Goal: Book appointment/travel/reservation

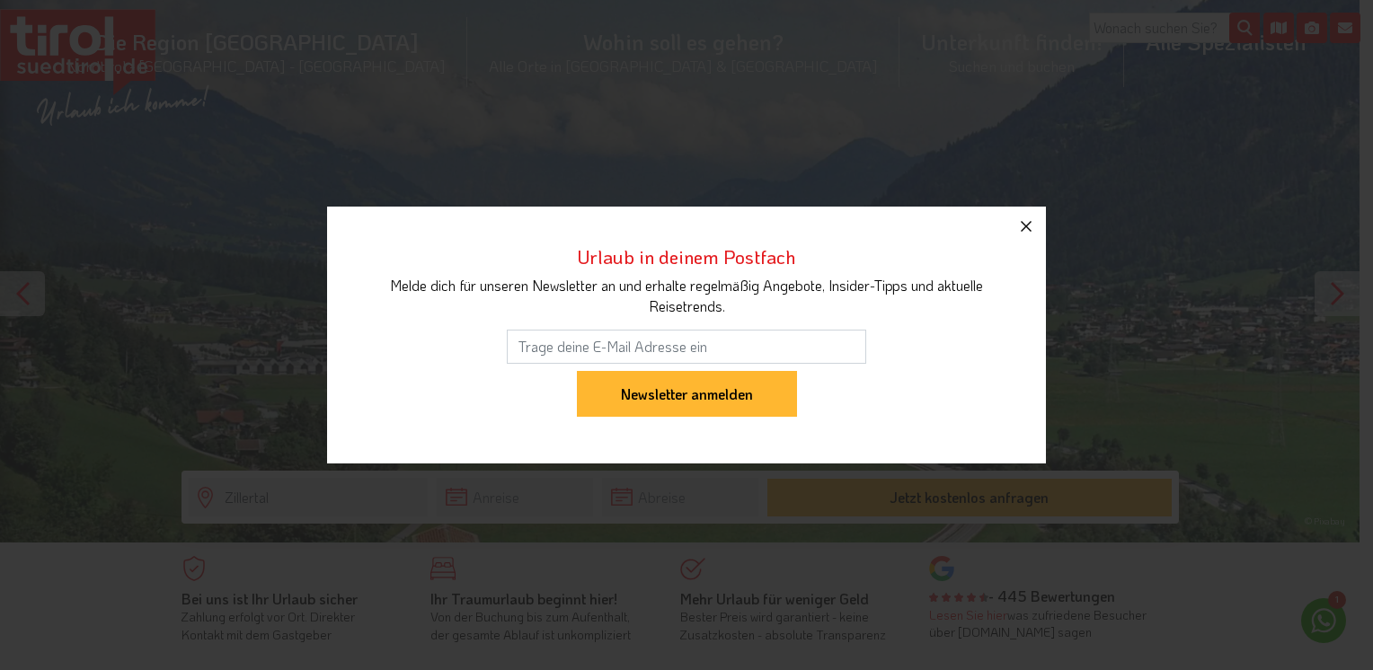
click at [1027, 232] on icon "button" at bounding box center [1026, 227] width 22 height 22
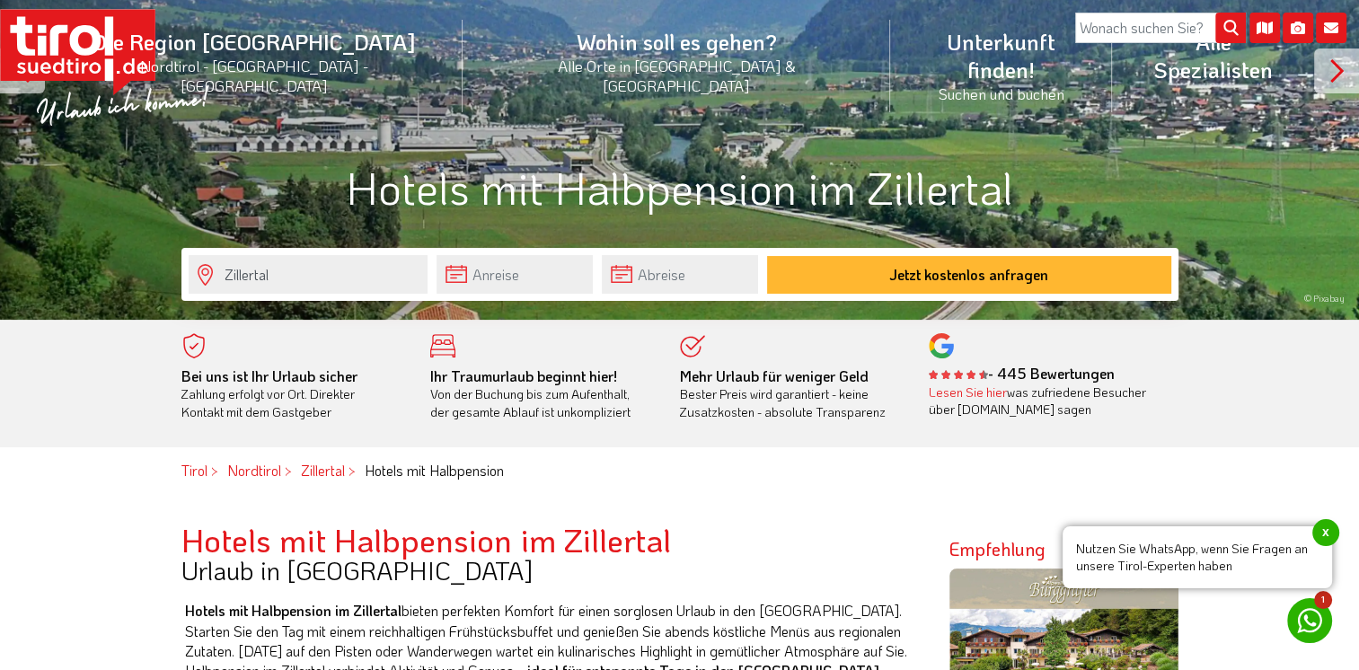
scroll to position [201, 0]
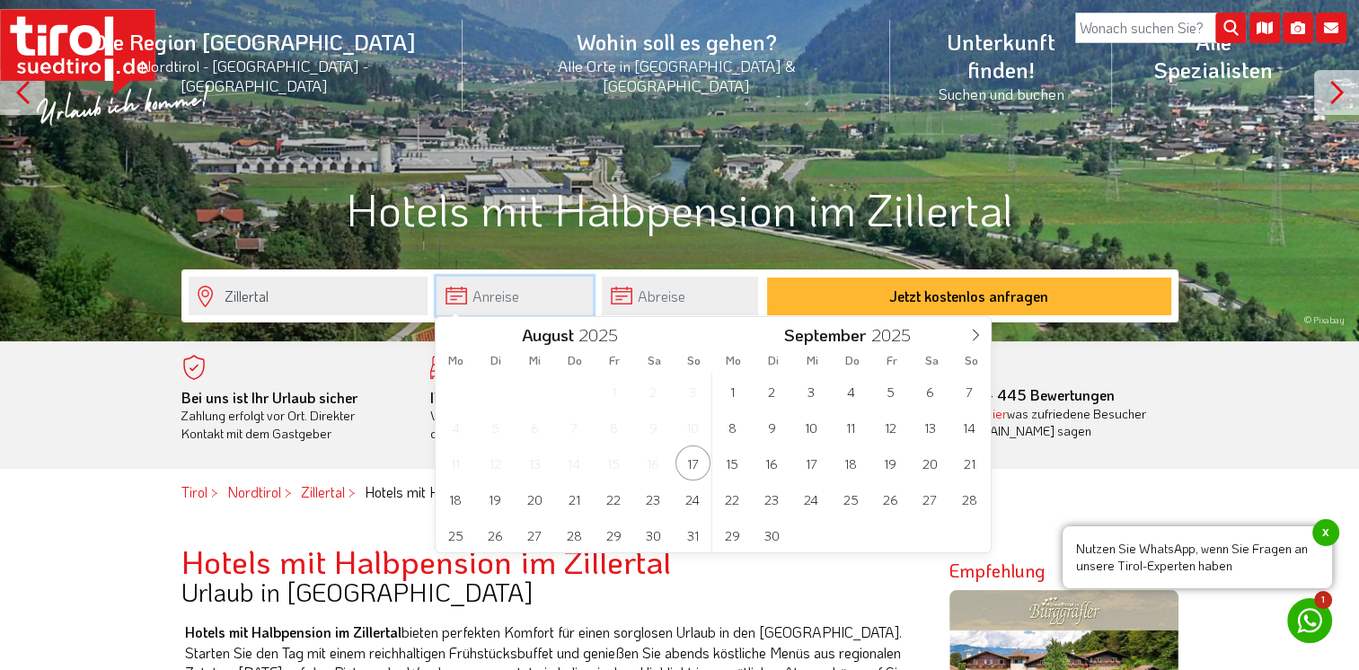
click at [517, 293] on input "text" at bounding box center [515, 296] width 156 height 39
click at [853, 427] on span "11" at bounding box center [851, 427] width 35 height 35
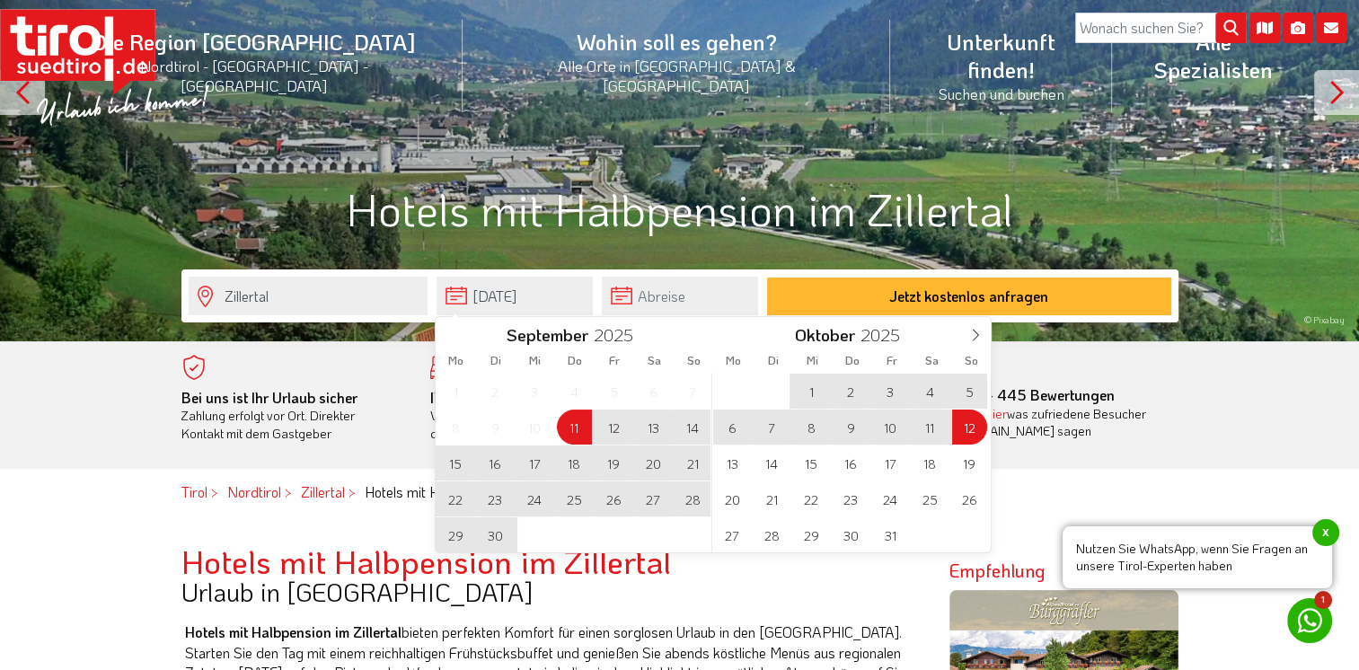
click at [969, 429] on span "12" at bounding box center [969, 427] width 35 height 35
type input "[DATE]"
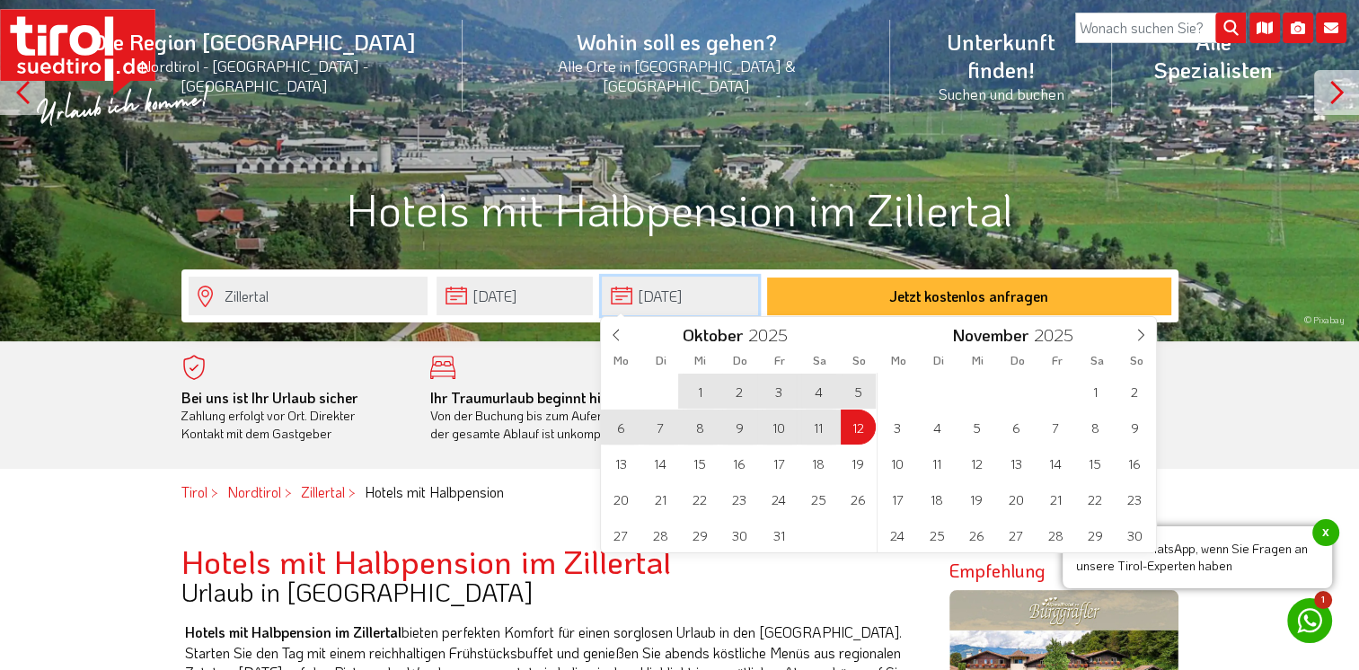
click at [733, 304] on input "[DATE]" at bounding box center [680, 296] width 156 height 39
click at [617, 327] on span at bounding box center [616, 332] width 31 height 31
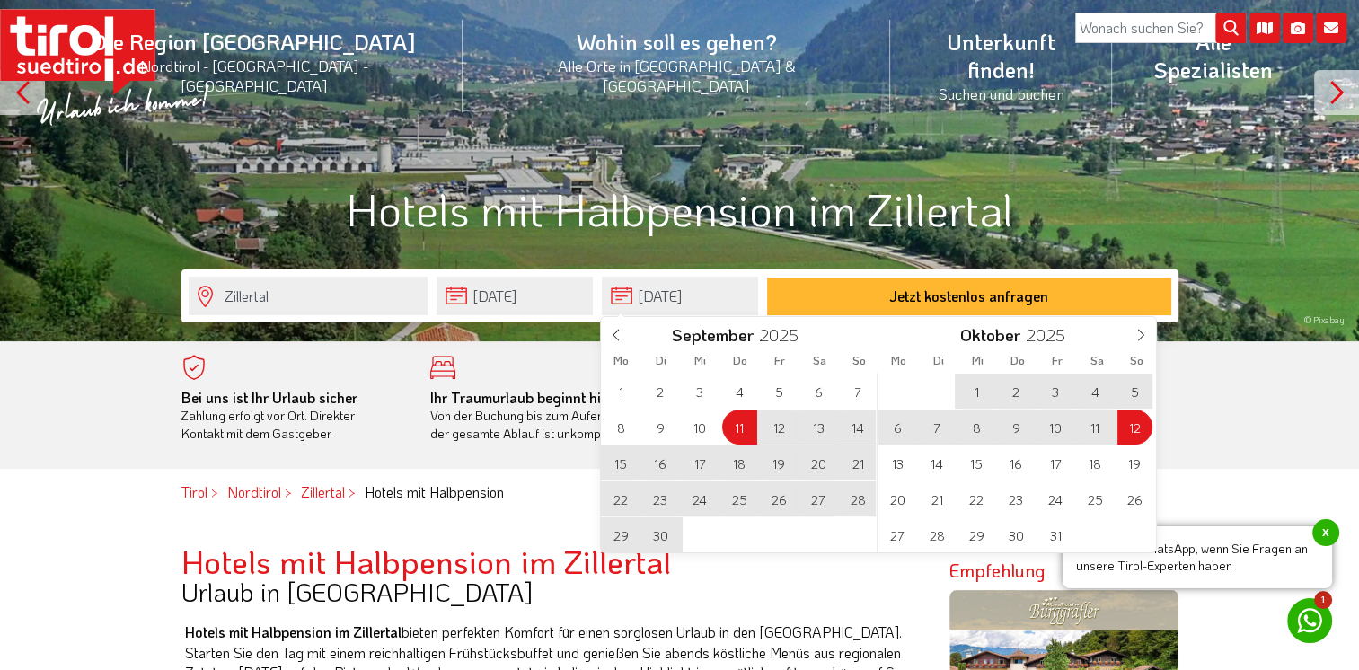
click at [857, 422] on span "14" at bounding box center [858, 427] width 35 height 35
type input "[DATE]"
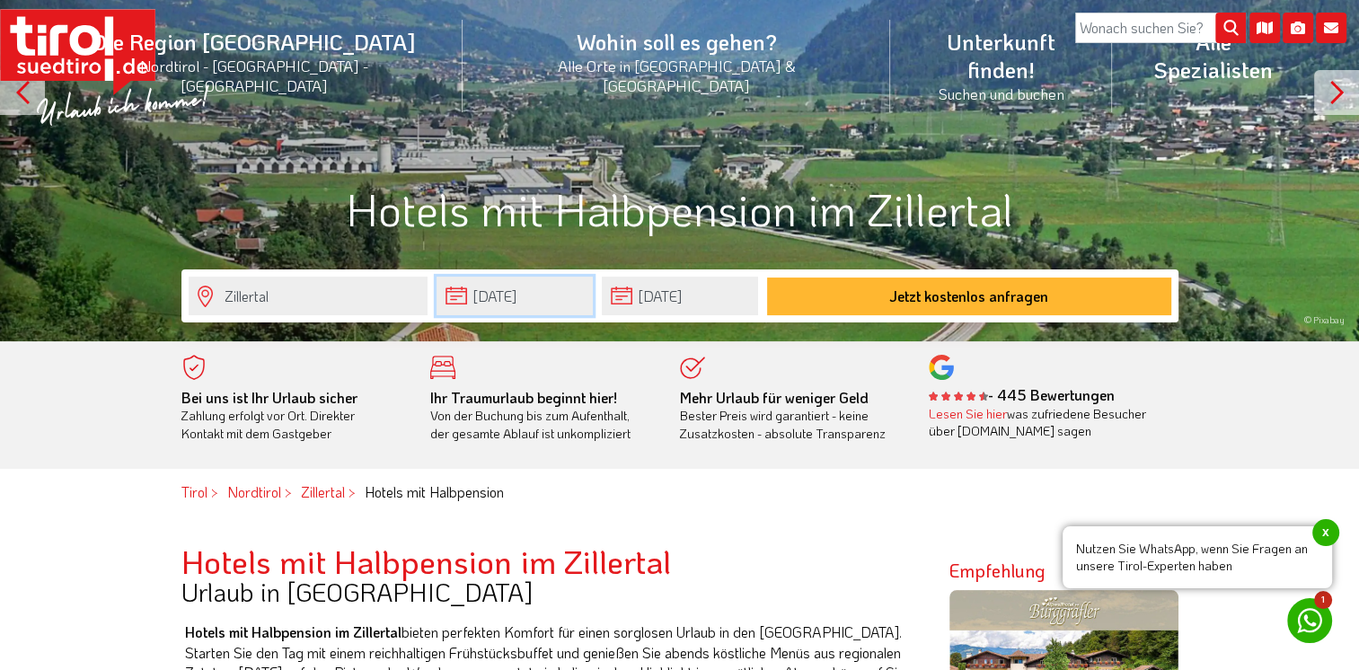
click at [567, 296] on input "[DATE]" at bounding box center [515, 296] width 156 height 39
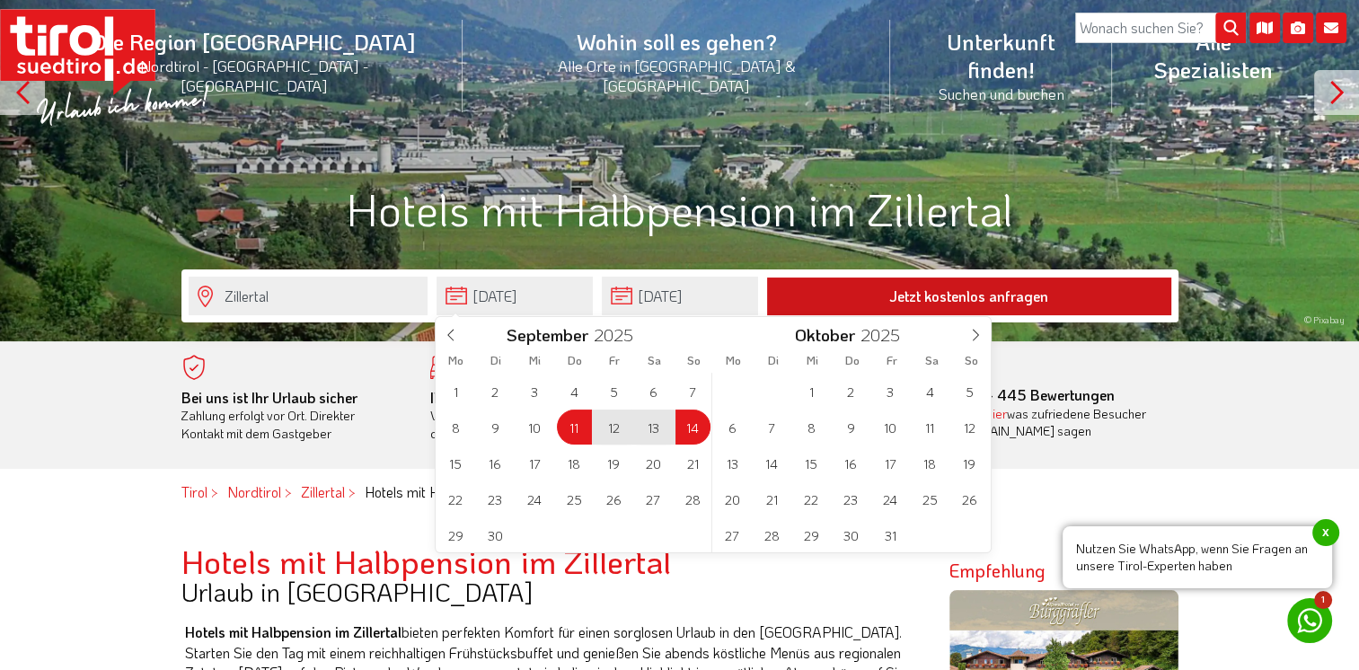
type input "[DATE]"
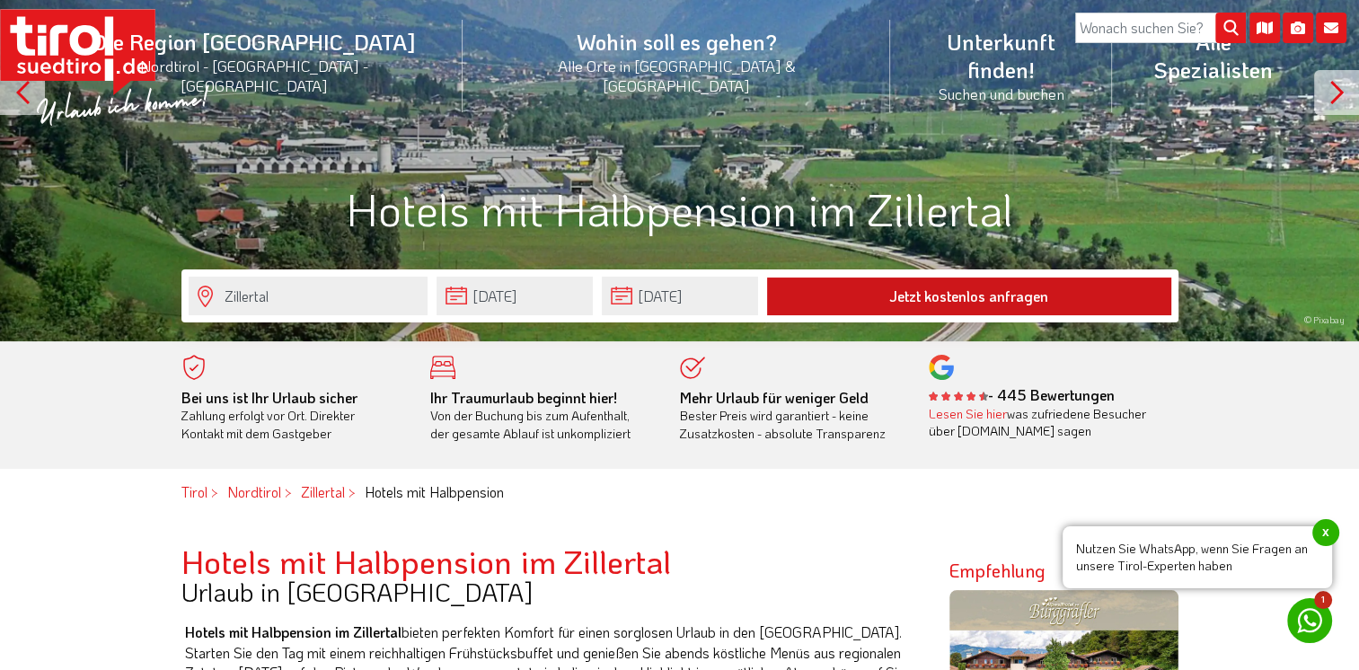
click at [1051, 292] on button "Jetzt kostenlos anfragen" at bounding box center [969, 297] width 404 height 38
